Goal: Transaction & Acquisition: Download file/media

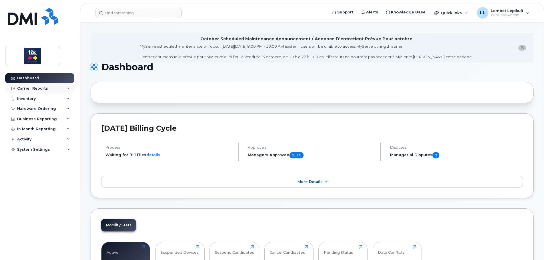
click at [29, 89] on div "Carrier Reports" at bounding box center [32, 88] width 31 height 5
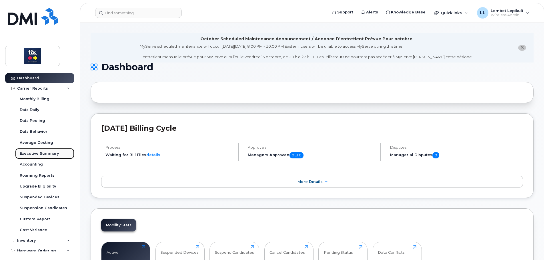
click at [48, 152] on div "Executive Summary" at bounding box center [39, 153] width 39 height 5
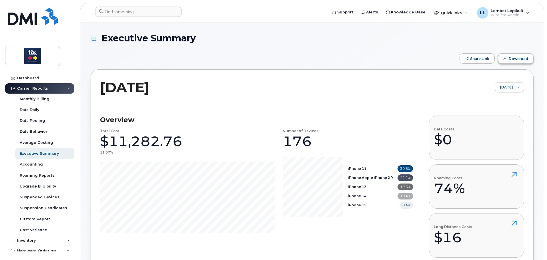
click at [525, 60] on span "Download" at bounding box center [518, 59] width 19 height 4
